Goal: Information Seeking & Learning: Learn about a topic

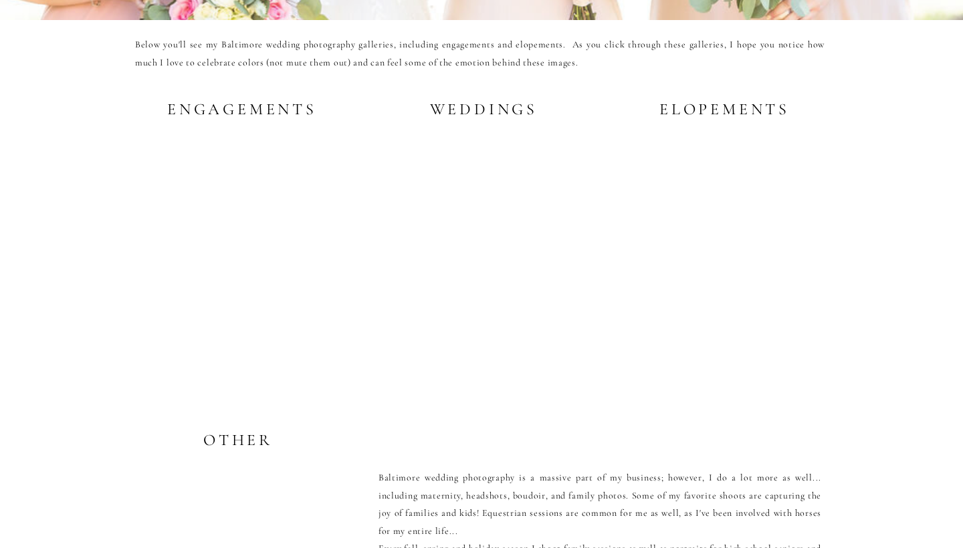
scroll to position [2665, 0]
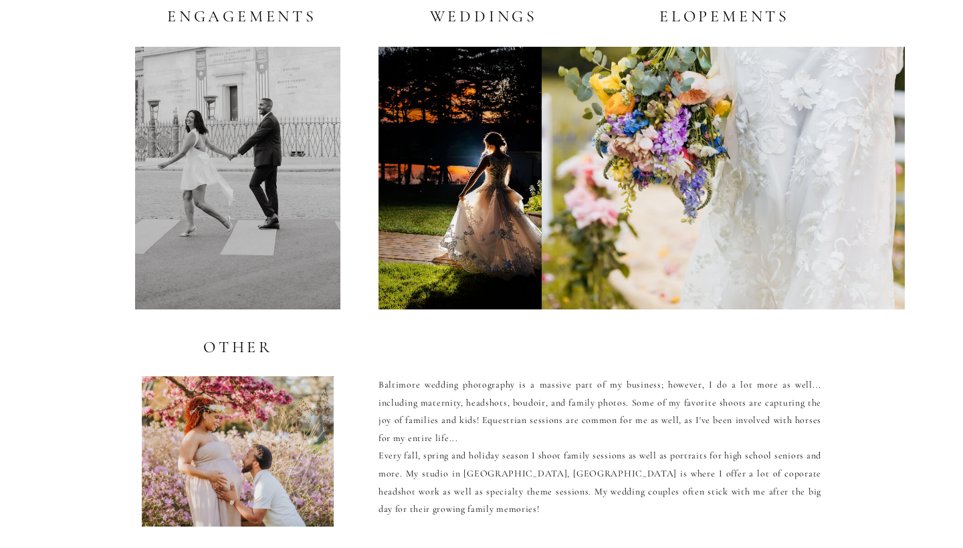
click at [437, 193] on div at bounding box center [479, 178] width 203 height 263
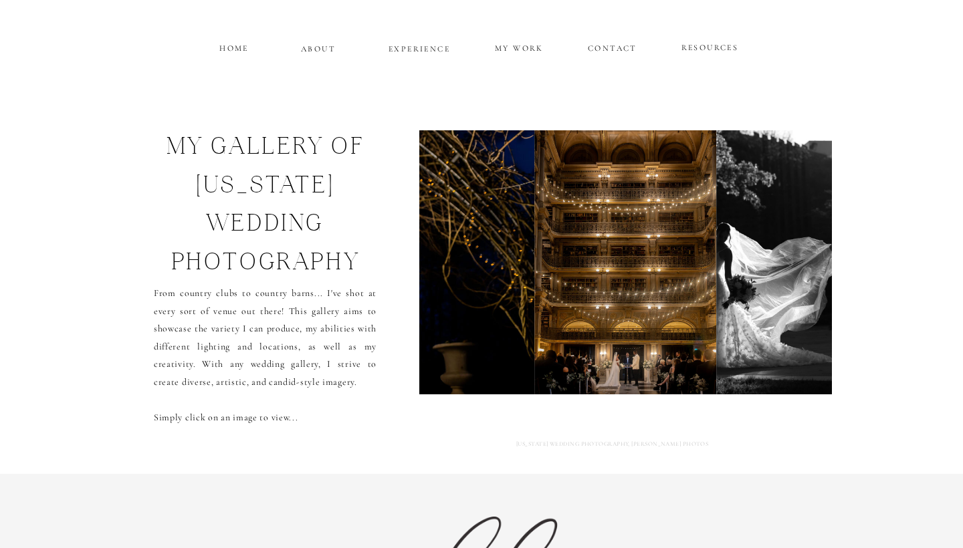
click at [768, 284] on img at bounding box center [807, 262] width 180 height 264
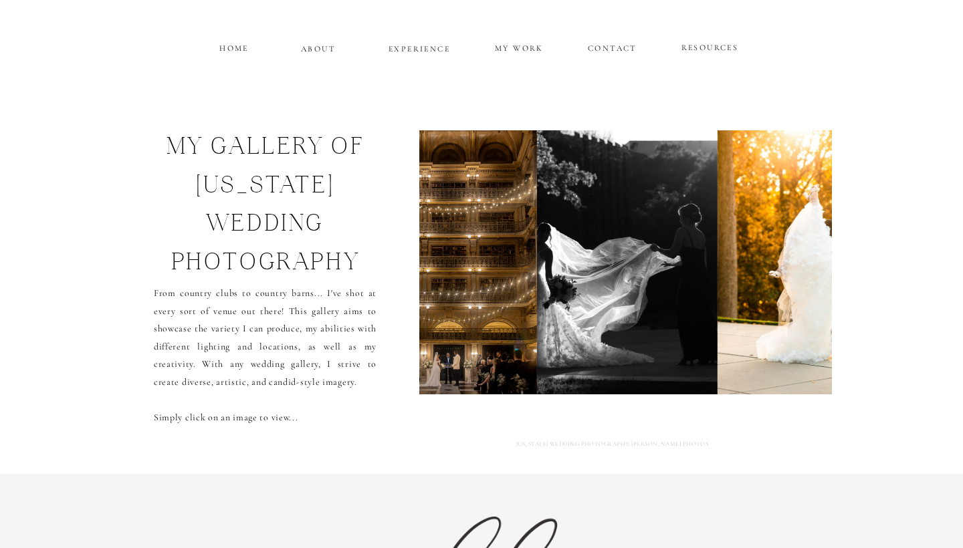
click at [768, 284] on img at bounding box center [815, 262] width 197 height 264
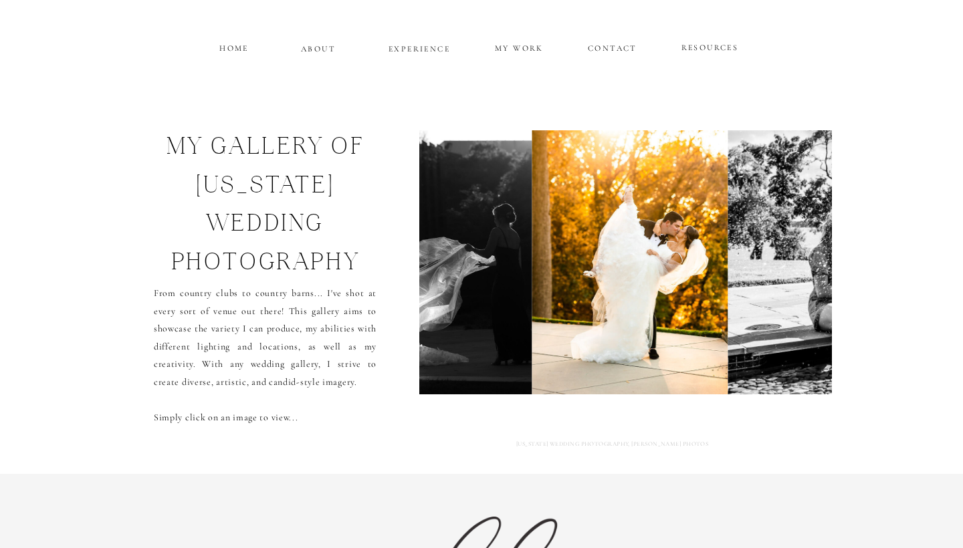
click at [768, 284] on img at bounding box center [922, 262] width 389 height 264
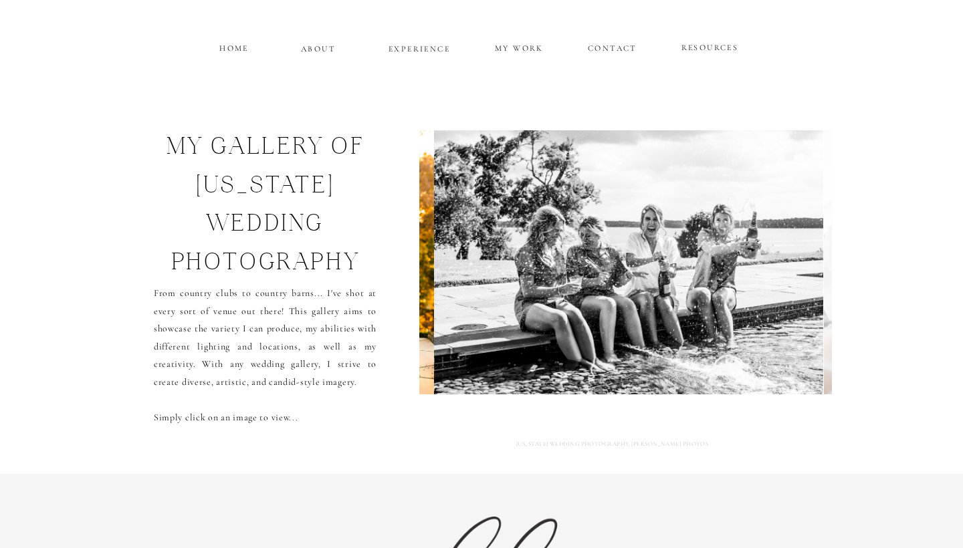
click at [768, 284] on img at bounding box center [628, 262] width 389 height 264
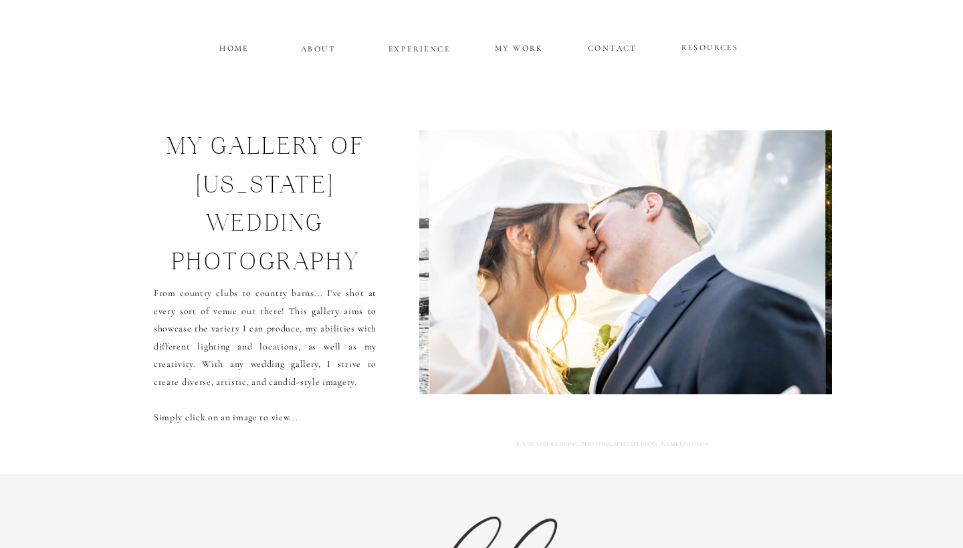
click at [768, 284] on img at bounding box center [627, 262] width 396 height 264
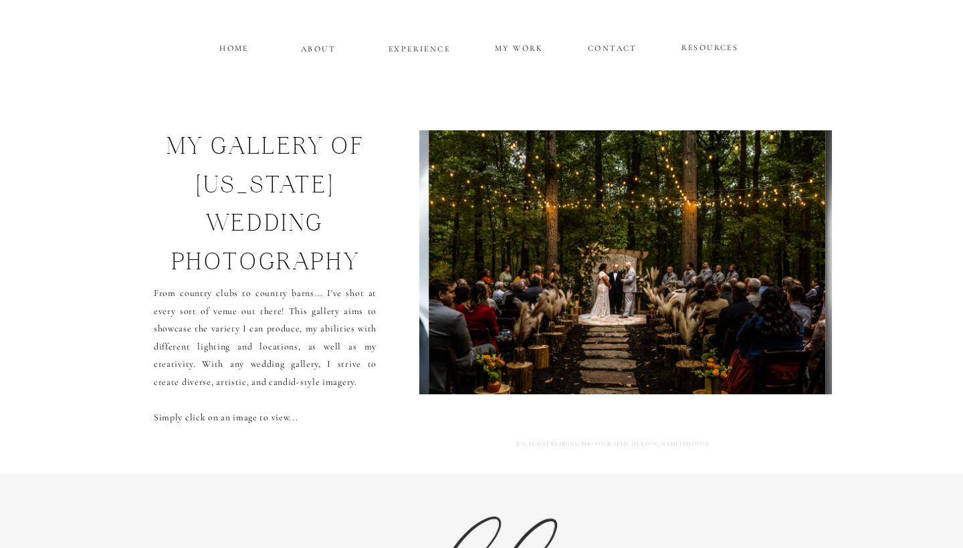
click at [768, 284] on img at bounding box center [627, 262] width 396 height 264
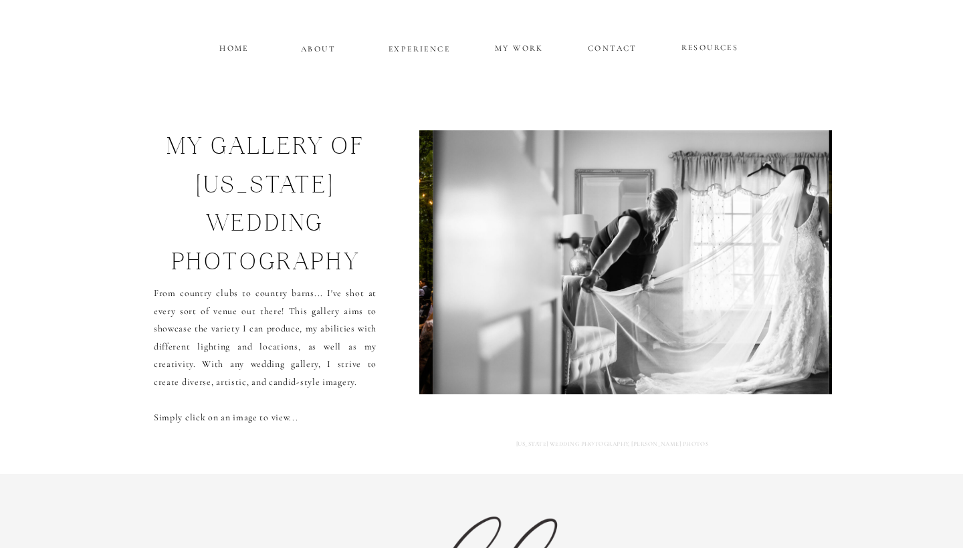
click at [768, 284] on img at bounding box center [631, 262] width 396 height 264
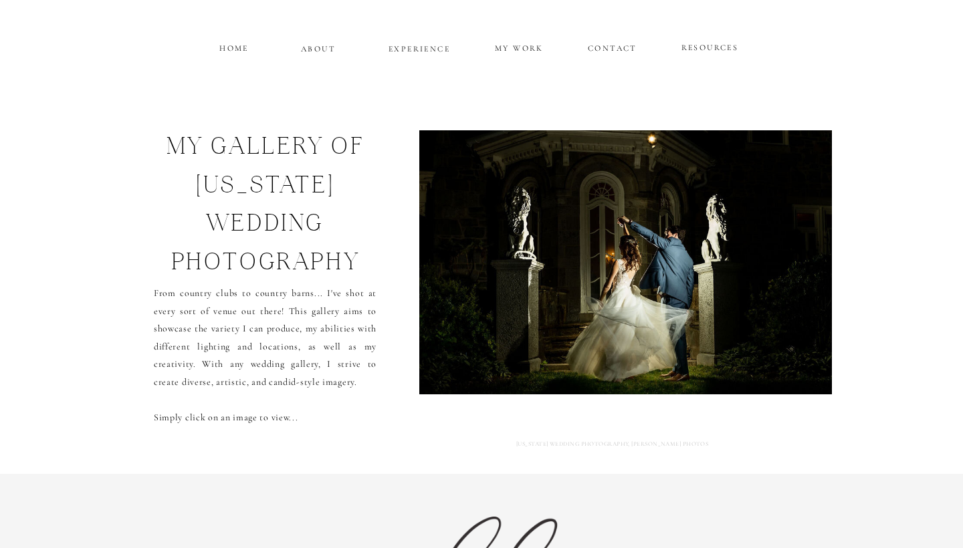
click at [768, 284] on img at bounding box center [639, 262] width 444 height 264
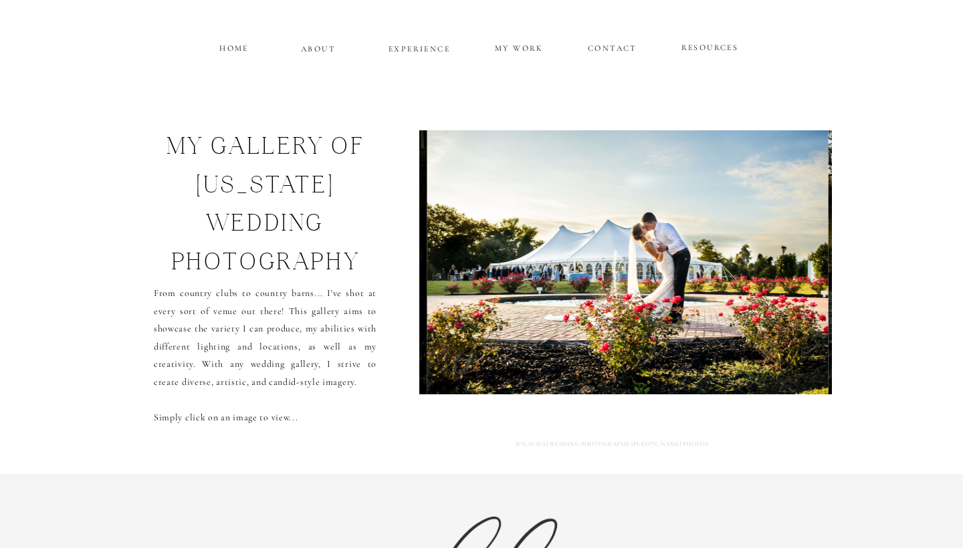
click at [753, 275] on img at bounding box center [627, 262] width 401 height 264
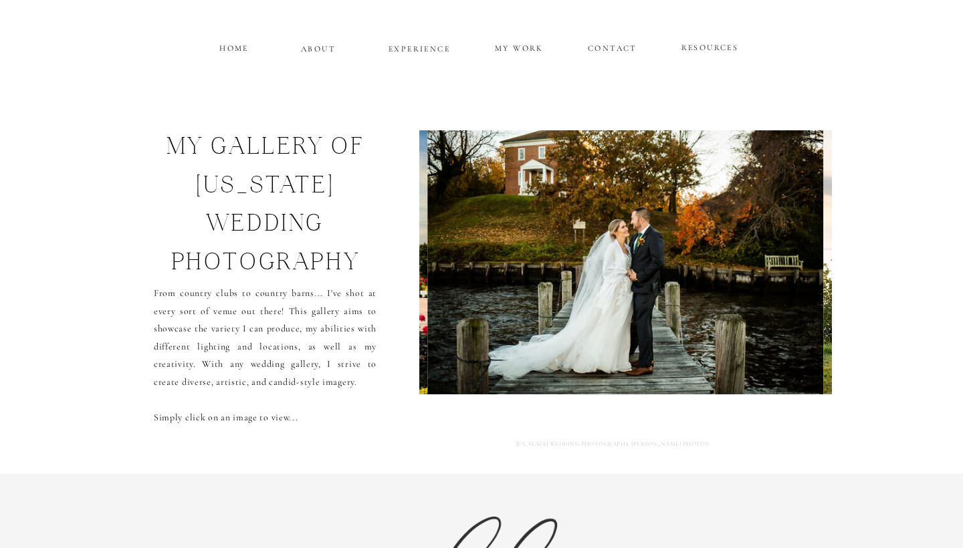
click at [753, 276] on img at bounding box center [625, 262] width 396 height 264
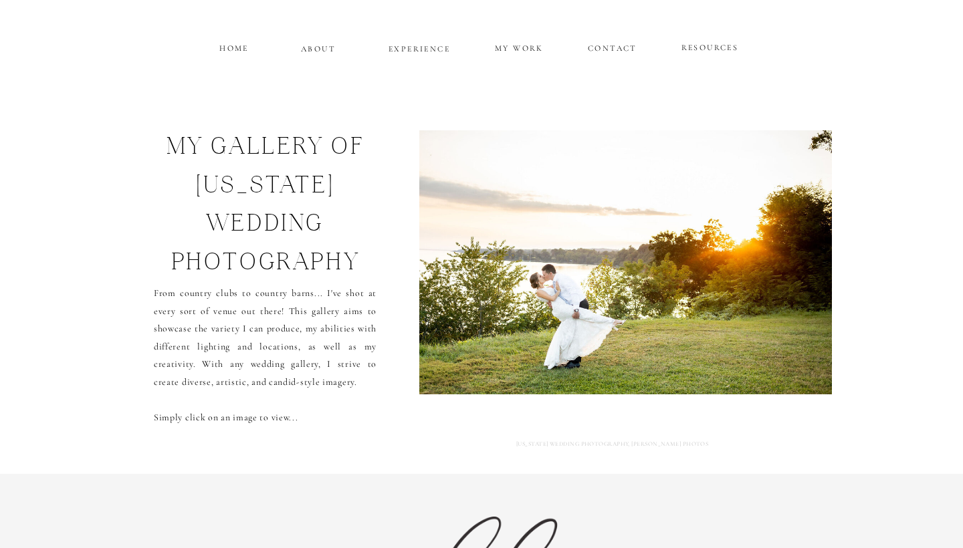
click at [753, 276] on img at bounding box center [626, 262] width 429 height 264
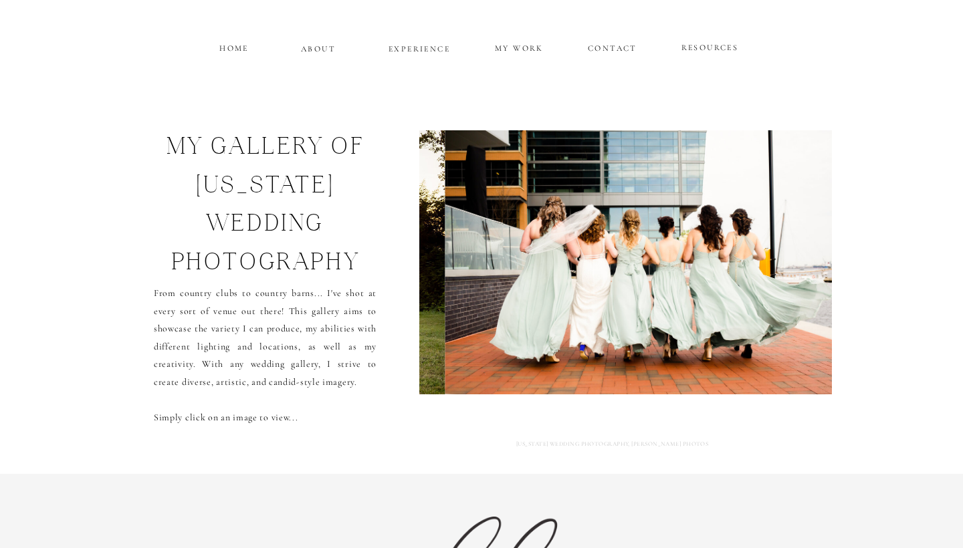
click at [753, 277] on img at bounding box center [641, 262] width 392 height 264
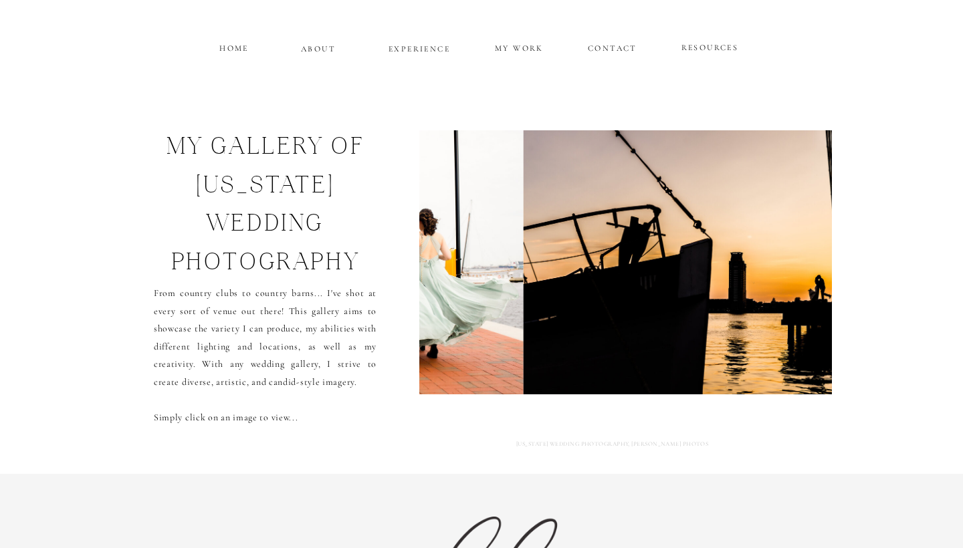
click at [753, 277] on img at bounding box center [719, 262] width 392 height 264
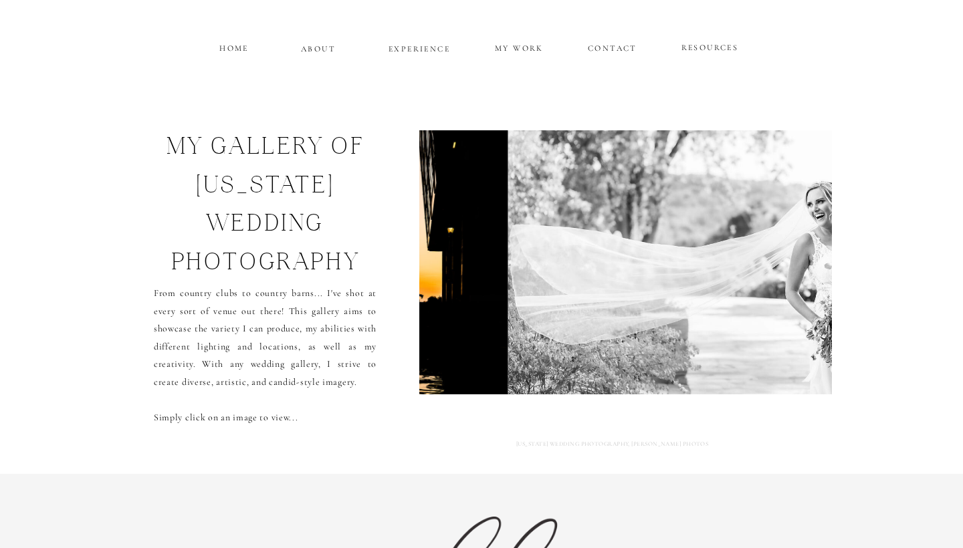
click at [753, 277] on img at bounding box center [703, 262] width 390 height 264
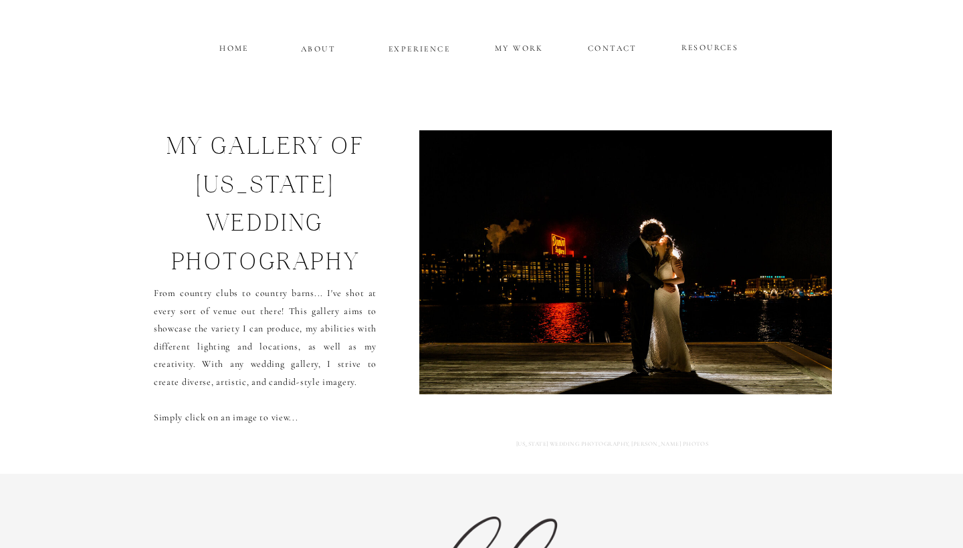
click at [430, 48] on p "EXPERIENCE" at bounding box center [419, 46] width 64 height 11
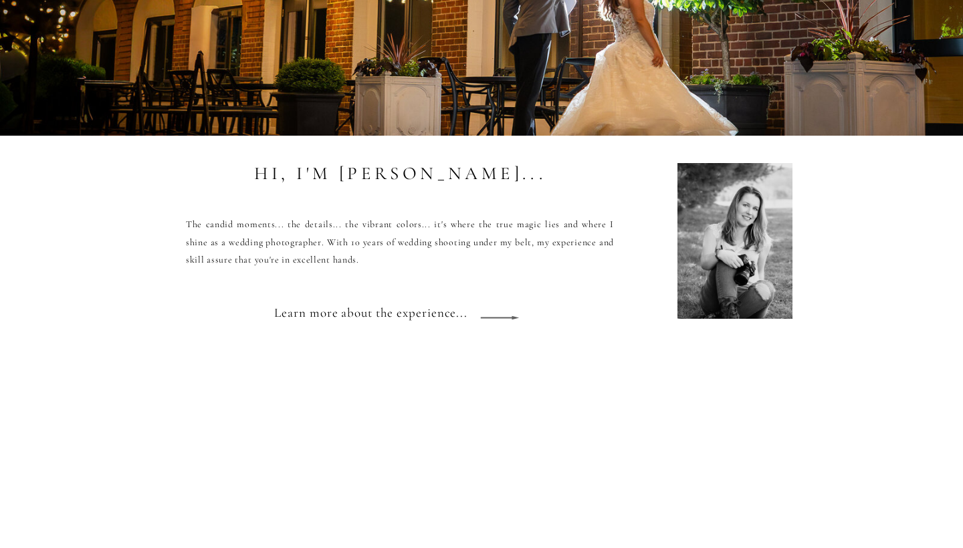
scroll to position [1099, 0]
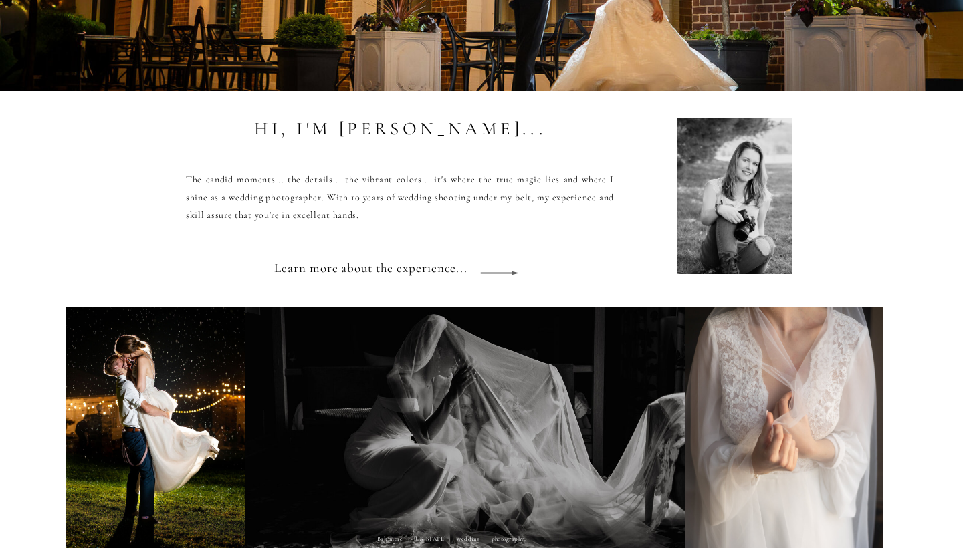
click at [468, 270] on h3 "Learn more about the experience..." at bounding box center [377, 274] width 207 height 36
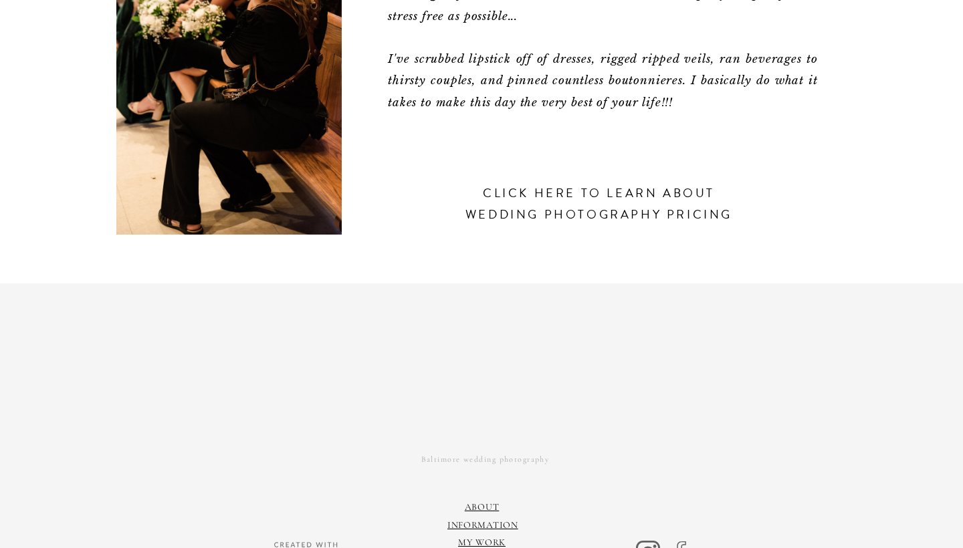
scroll to position [578, 0]
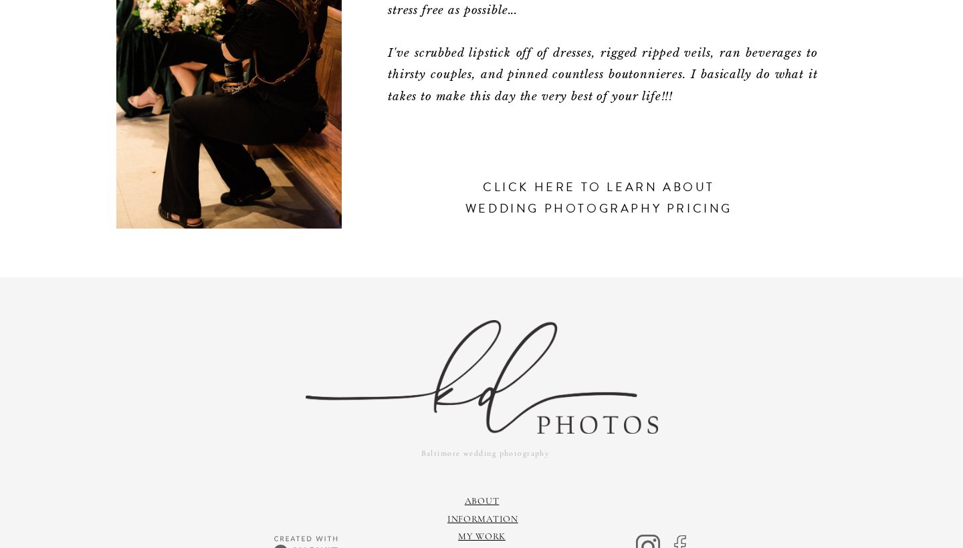
click at [558, 205] on h3 "click here to learn about wedding photography pricing" at bounding box center [598, 209] width 283 height 67
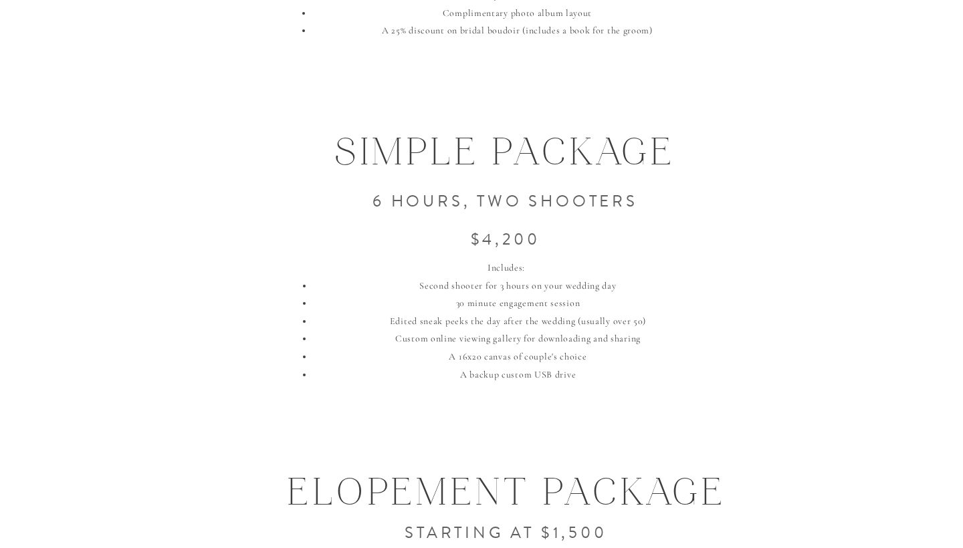
scroll to position [1546, 0]
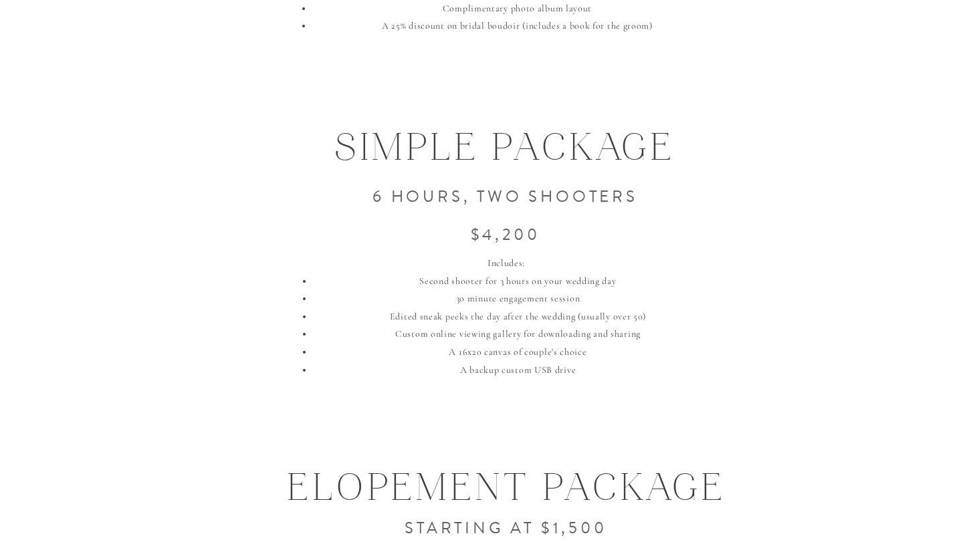
click at [515, 233] on h3 "6 hours, two shooters $4,200" at bounding box center [505, 221] width 489 height 107
click at [525, 293] on li "30 minute engagement session" at bounding box center [517, 299] width 409 height 18
click at [560, 303] on li "30 minute engagement session" at bounding box center [517, 299] width 409 height 18
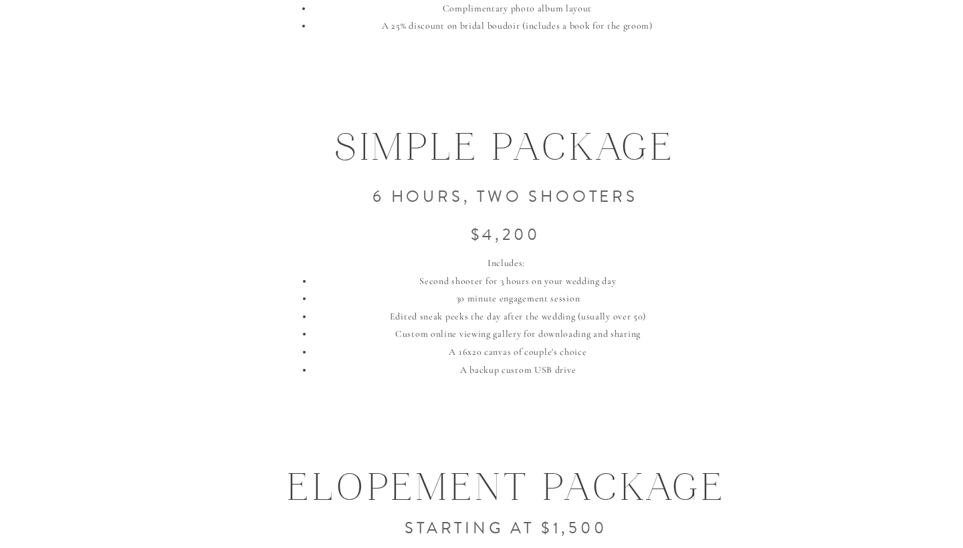
drag, startPoint x: 590, startPoint y: 303, endPoint x: 408, endPoint y: 268, distance: 185.9
click at [408, 268] on div "Includes: Second shooter for 3 hours on your wedding day 30 minute engagement s…" at bounding box center [506, 354] width 432 height 198
click at [408, 268] on div "Includes:" at bounding box center [506, 264] width 432 height 18
drag, startPoint x: 408, startPoint y: 268, endPoint x: 570, endPoint y: 375, distance: 193.9
click at [570, 375] on div "Includes: Second shooter for 3 hours on your wedding day 30 minute engagement s…" at bounding box center [506, 354] width 432 height 198
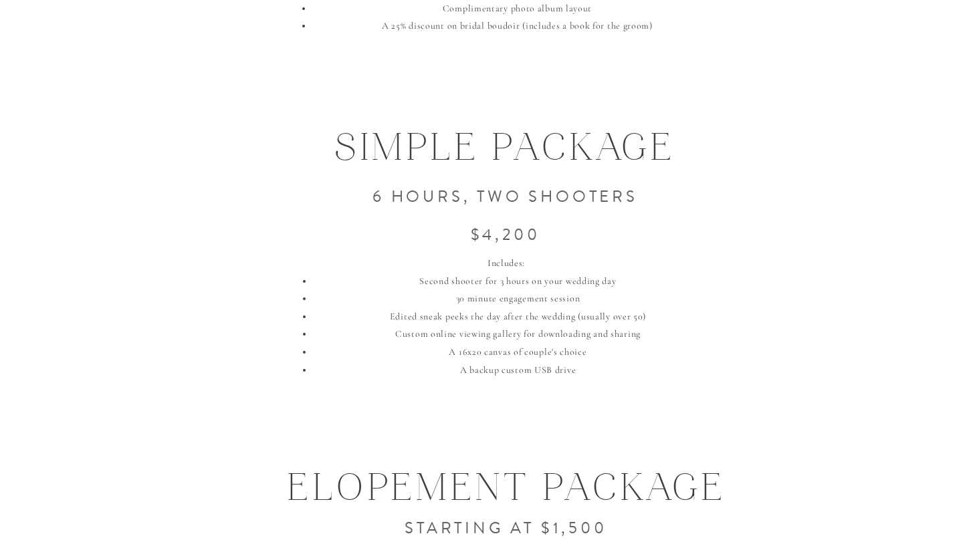
click at [570, 375] on li "A backup custom USB drive" at bounding box center [517, 371] width 409 height 18
